Goal: Information Seeking & Learning: Learn about a topic

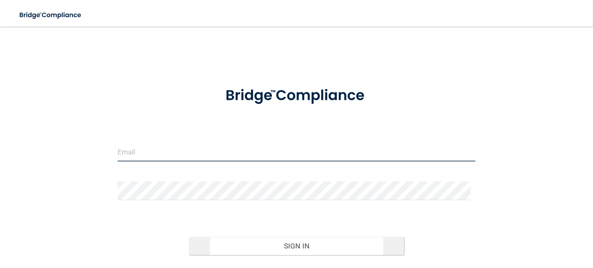
type input "[EMAIL_ADDRESS][DOMAIN_NAME]"
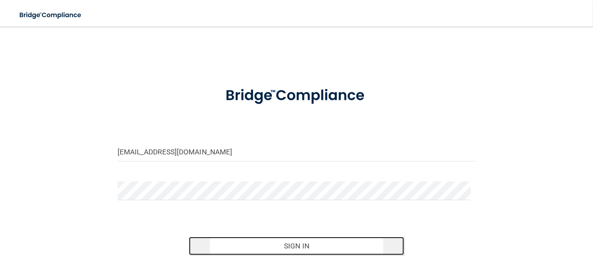
click at [291, 242] on button "Sign In" at bounding box center [296, 246] width 215 height 18
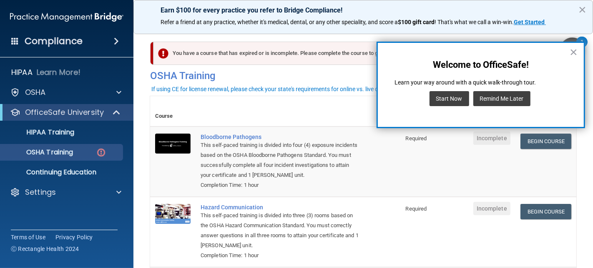
click at [494, 95] on button "Remind Me Later" at bounding box center [501, 98] width 57 height 15
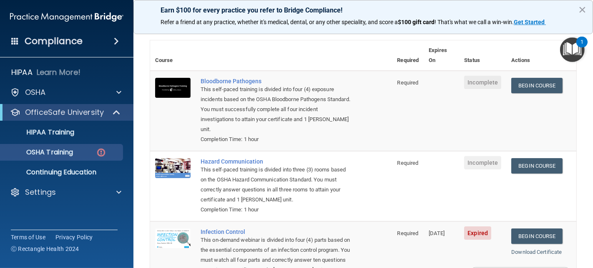
scroll to position [40, 0]
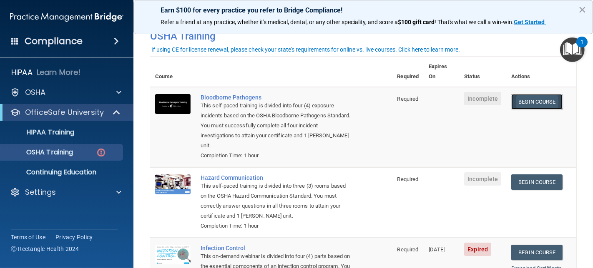
click at [535, 94] on link "Begin Course" at bounding box center [536, 101] width 51 height 15
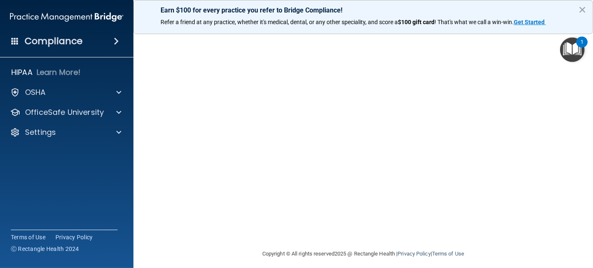
scroll to position [83, 0]
drag, startPoint x: 584, startPoint y: 151, endPoint x: 590, endPoint y: 140, distance: 12.9
click at [590, 140] on main "Bloodborne Pathogens Training This course doesn’t expire until . Are you sure y…" at bounding box center [362, 148] width 459 height 242
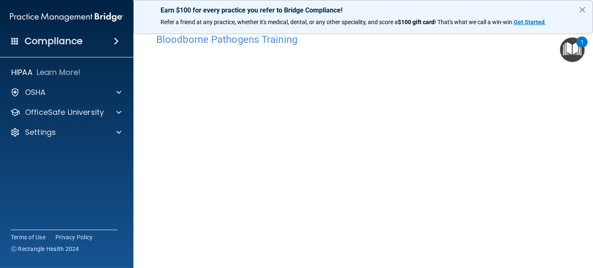
scroll to position [0, 0]
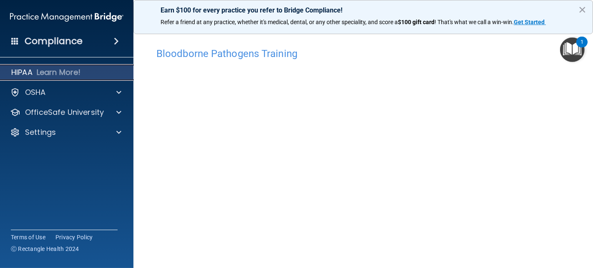
click at [78, 70] on p "Learn More!" at bounding box center [59, 73] width 44 height 10
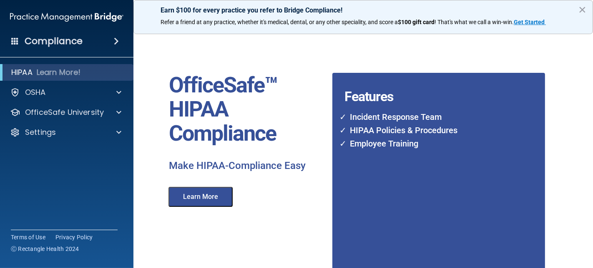
click at [87, 48] on div "Compliance" at bounding box center [66, 41] width 133 height 18
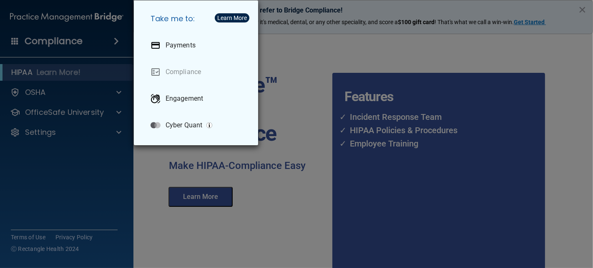
click at [88, 42] on div "Take me to: Payments Compliance Engagement Cyber Quant" at bounding box center [296, 134] width 593 height 268
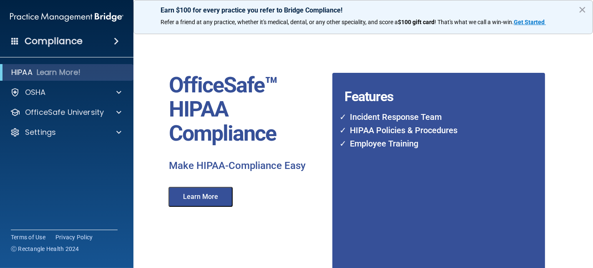
click at [203, 200] on button "Learn More" at bounding box center [200, 197] width 64 height 20
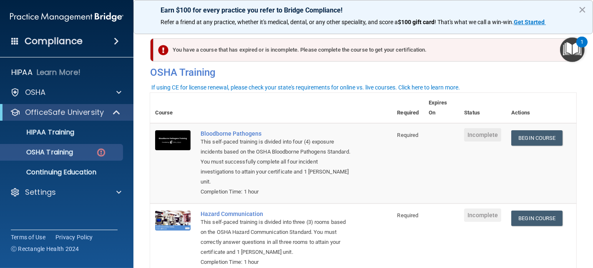
scroll to position [2, 0]
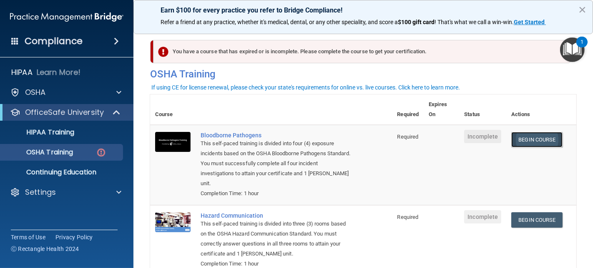
click at [539, 132] on link "Begin Course" at bounding box center [536, 139] width 51 height 15
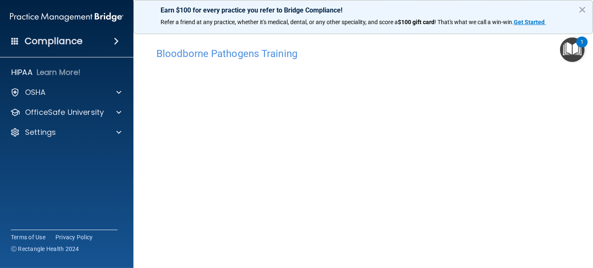
scroll to position [31, 0]
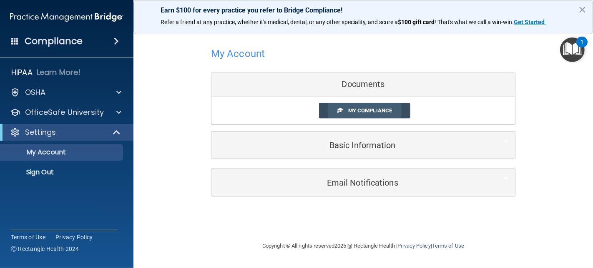
click at [355, 108] on span "My Compliance" at bounding box center [370, 111] width 44 height 6
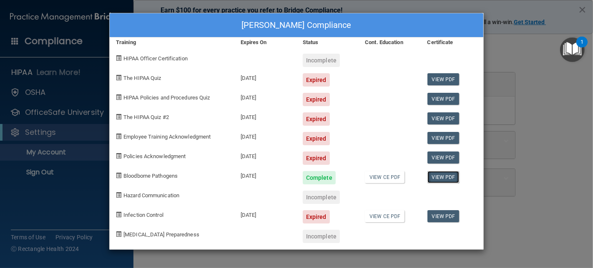
click at [434, 176] on link "View PDF" at bounding box center [443, 177] width 32 height 12
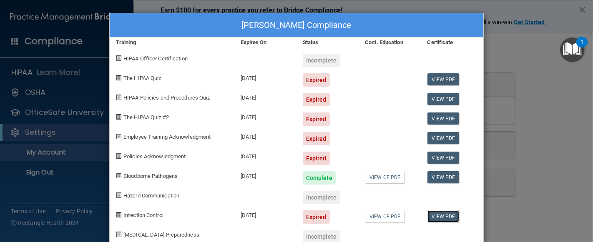
click at [444, 217] on link "View PDF" at bounding box center [443, 217] width 32 height 12
click at [384, 213] on link "View CE PDF" at bounding box center [385, 217] width 40 height 12
click at [58, 151] on div "Phuong Painter's Compliance Training Expires On Status Cont. Education Certific…" at bounding box center [296, 121] width 593 height 242
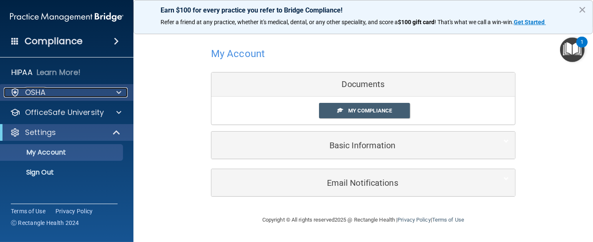
click at [119, 92] on span at bounding box center [118, 93] width 5 height 10
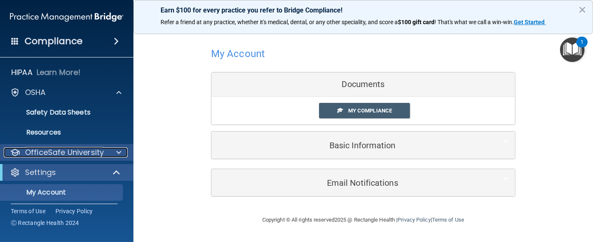
click at [110, 150] on div at bounding box center [117, 153] width 21 height 10
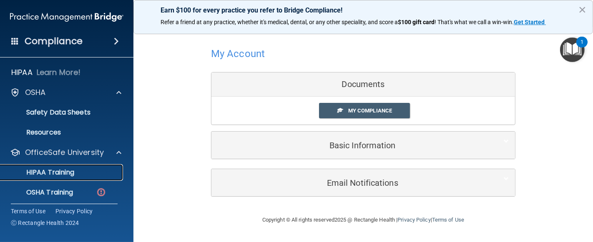
click at [69, 168] on p "HIPAA Training" at bounding box center [39, 172] width 69 height 8
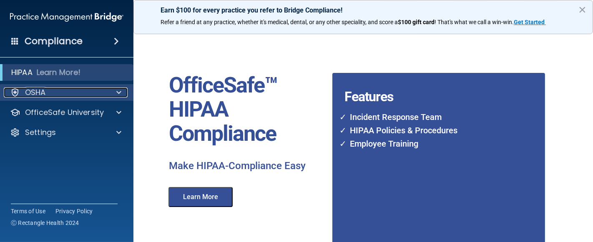
click at [115, 94] on div at bounding box center [117, 93] width 21 height 10
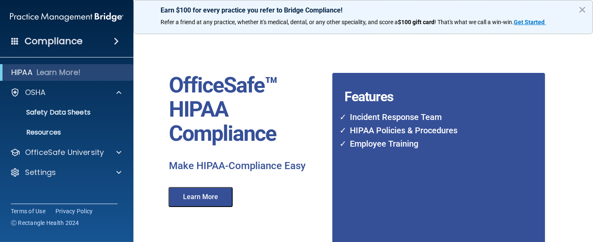
click at [216, 193] on button "Learn More" at bounding box center [200, 197] width 64 height 20
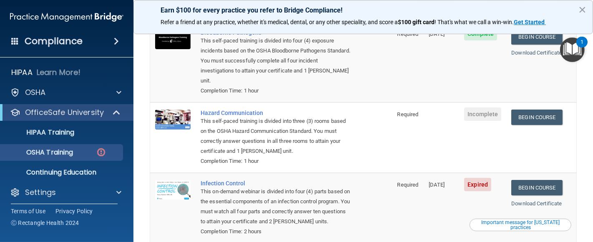
scroll to position [108, 0]
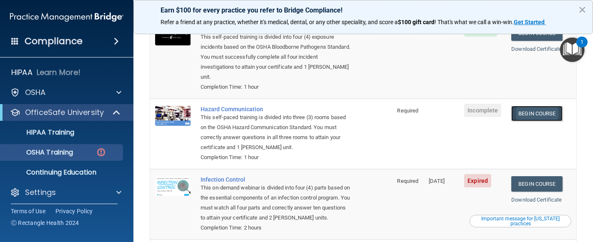
click at [527, 106] on link "Begin Course" at bounding box center [536, 113] width 51 height 15
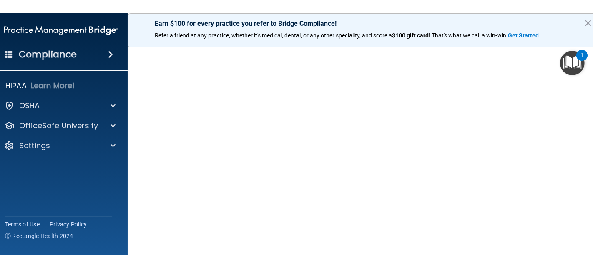
scroll to position [52, 0]
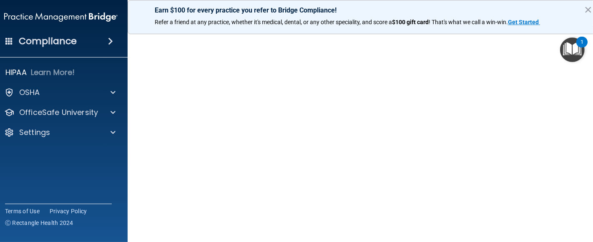
drag, startPoint x: 592, startPoint y: 123, endPoint x: 592, endPoint y: 182, distance: 59.6
click at [592, 182] on main "Hazard Communication Training This course doesn’t expire until . Are you sure y…" at bounding box center [363, 135] width 471 height 216
drag, startPoint x: 592, startPoint y: 102, endPoint x: 589, endPoint y: 61, distance: 41.0
click at [589, 61] on main "Hazard Communication Training This course doesn’t expire until . Are you sure y…" at bounding box center [363, 135] width 471 height 216
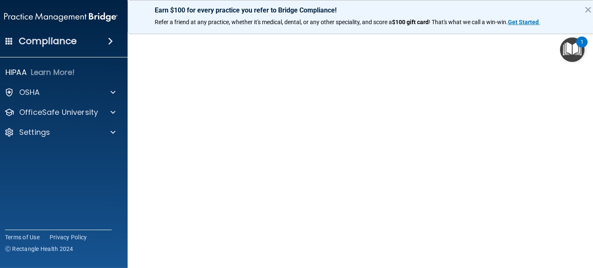
drag, startPoint x: 592, startPoint y: 100, endPoint x: 592, endPoint y: 174, distance: 74.2
click at [592, 174] on main "Hazard Communication Training This course doesn’t expire until . Are you sure y…" at bounding box center [363, 148] width 471 height 242
drag, startPoint x: 573, startPoint y: 230, endPoint x: 581, endPoint y: 264, distance: 35.6
click at [581, 242] on main "Hazard Communication Training This course doesn’t expire until . Are you sure y…" at bounding box center [363, 148] width 471 height 242
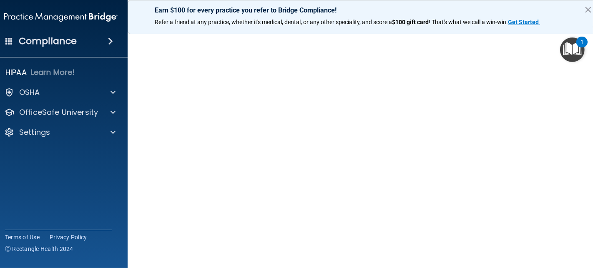
drag, startPoint x: 591, startPoint y: 94, endPoint x: 592, endPoint y: 136, distance: 42.1
click at [592, 136] on main "Hazard Communication Training This course doesn’t expire until . Are you sure y…" at bounding box center [363, 148] width 471 height 242
drag, startPoint x: 592, startPoint y: 105, endPoint x: 592, endPoint y: 191, distance: 85.9
click at [592, 191] on main "Hazard Communication Training This course doesn’t expire until . Are you sure y…" at bounding box center [363, 148] width 471 height 242
drag, startPoint x: 592, startPoint y: 90, endPoint x: 592, endPoint y: 162, distance: 71.3
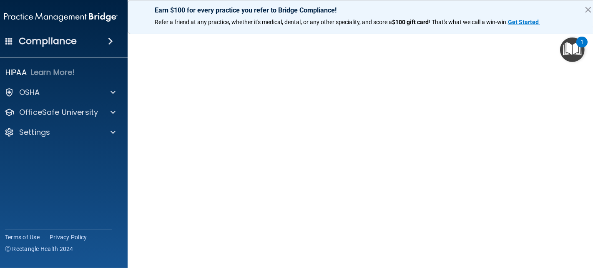
click at [592, 162] on main "Hazard Communication Training This course doesn’t expire until . Are you sure y…" at bounding box center [363, 148] width 471 height 242
drag, startPoint x: 592, startPoint y: 60, endPoint x: 592, endPoint y: 173, distance: 113.0
click at [592, 173] on main "Hazard Communication Training This course doesn’t expire until . Are you sure y…" at bounding box center [363, 148] width 471 height 242
click at [130, 185] on main "Hazard Communication Training This course doesn’t expire until . Are you sure y…" at bounding box center [363, 148] width 471 height 242
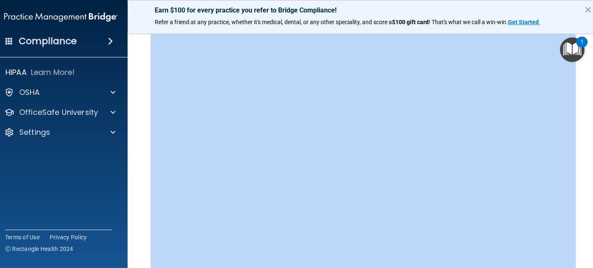
click at [130, 185] on main "Hazard Communication Training This course doesn’t expire until . Are you sure y…" at bounding box center [363, 148] width 471 height 242
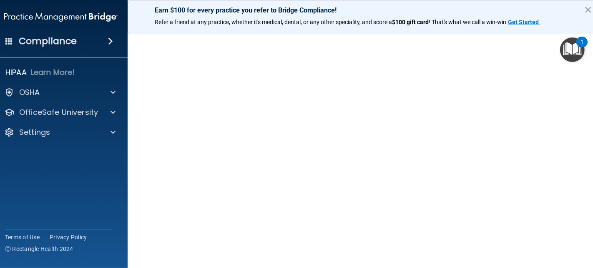
drag, startPoint x: 573, startPoint y: 217, endPoint x: 459, endPoint y: 30, distance: 219.3
click at [568, 48] on img "Open Resource Center, 1 new notification" at bounding box center [572, 50] width 25 height 25
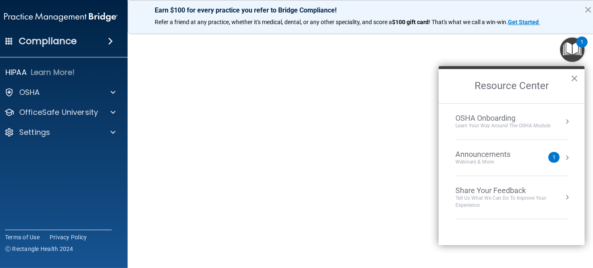
click at [573, 78] on button "×" at bounding box center [574, 78] width 8 height 13
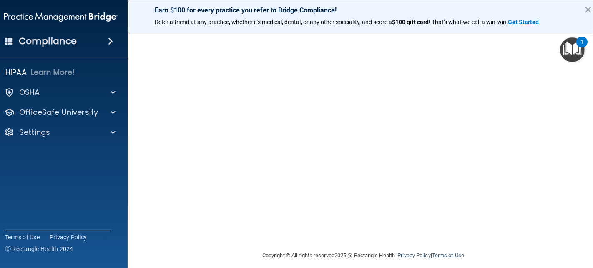
scroll to position [107, 0]
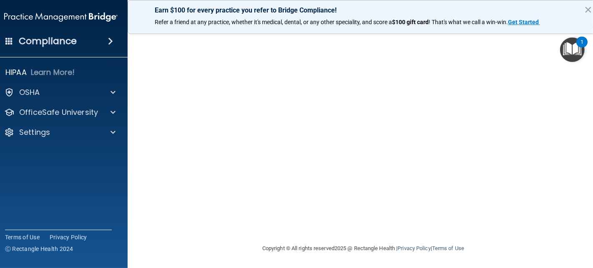
click at [180, 33] on div "Earn $100 for every practice you refer to Bridge Compliance! Refer a friend at …" at bounding box center [363, 17] width 471 height 34
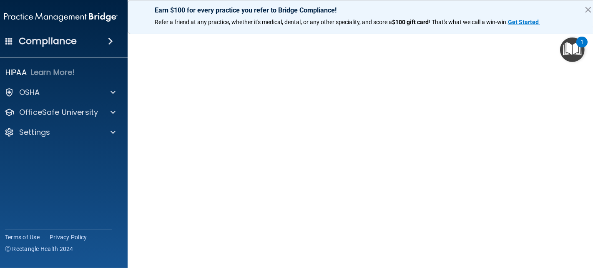
scroll to position [45, 0]
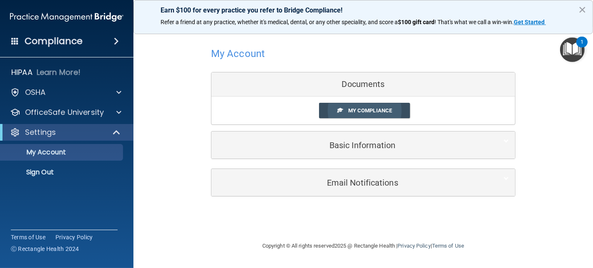
click at [355, 108] on span "My Compliance" at bounding box center [370, 111] width 44 height 6
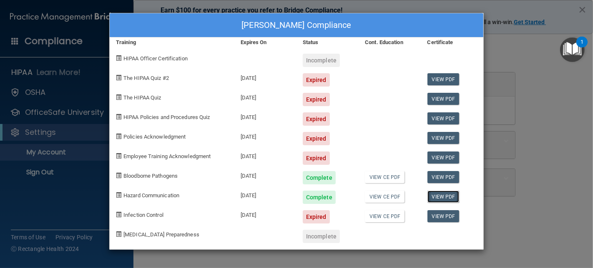
click at [442, 196] on link "View PDF" at bounding box center [443, 197] width 32 height 12
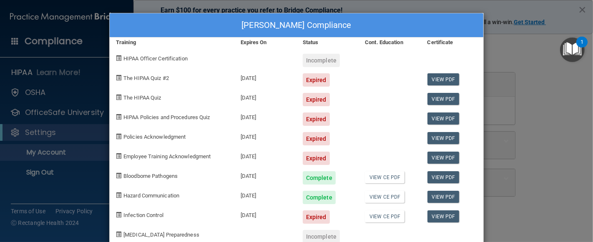
click at [59, 93] on div "Phuong Painter's Compliance Training Expires On Status Cont. Education Certific…" at bounding box center [296, 121] width 593 height 242
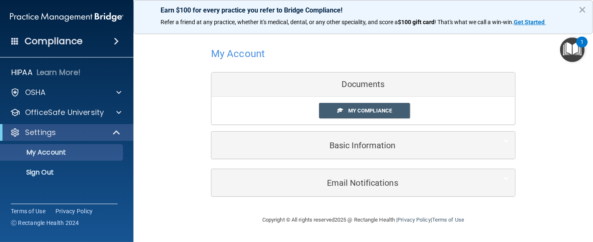
click at [243, 60] on div at bounding box center [363, 53] width 304 height 20
click at [80, 155] on p "My Account" at bounding box center [62, 152] width 114 height 8
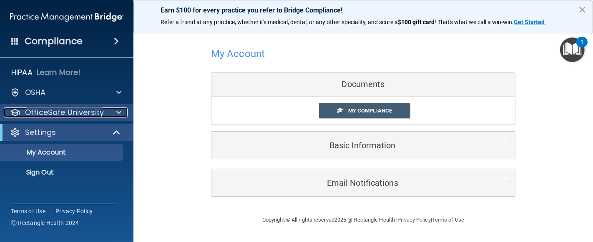
click at [75, 112] on p "OfficeSafe University" at bounding box center [64, 113] width 79 height 10
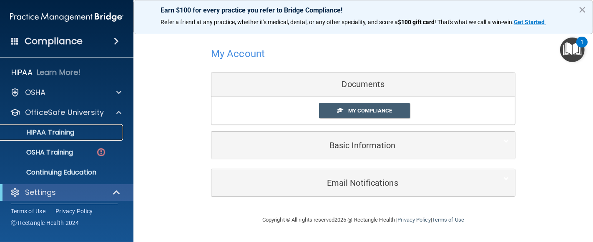
click at [71, 135] on p "HIPAA Training" at bounding box center [39, 132] width 69 height 8
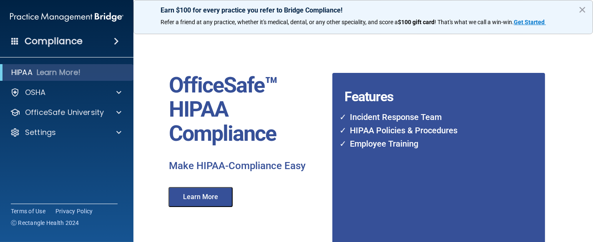
click at [215, 203] on button "Learn More" at bounding box center [200, 197] width 64 height 20
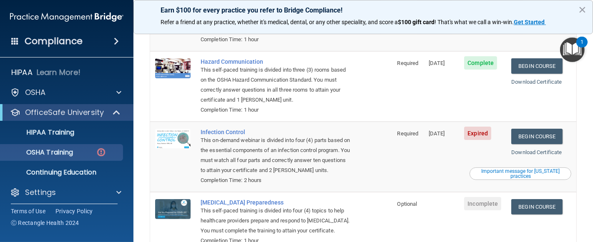
scroll to position [145, 0]
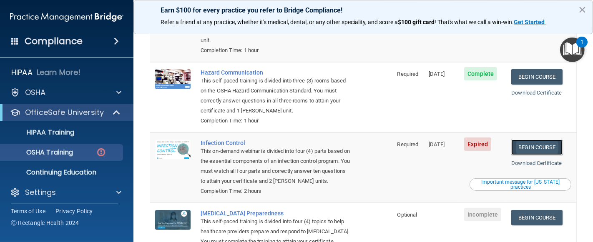
click at [547, 140] on link "Begin Course" at bounding box center [536, 147] width 51 height 15
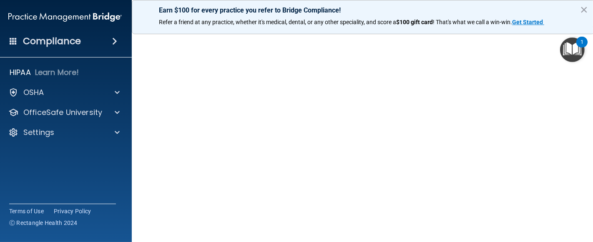
scroll to position [77, 0]
